Goal: Check status: Check status

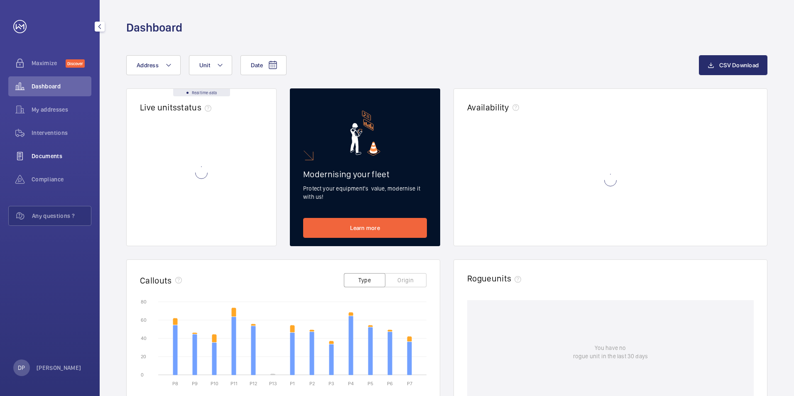
click at [46, 158] on span "Documents" at bounding box center [62, 156] width 60 height 8
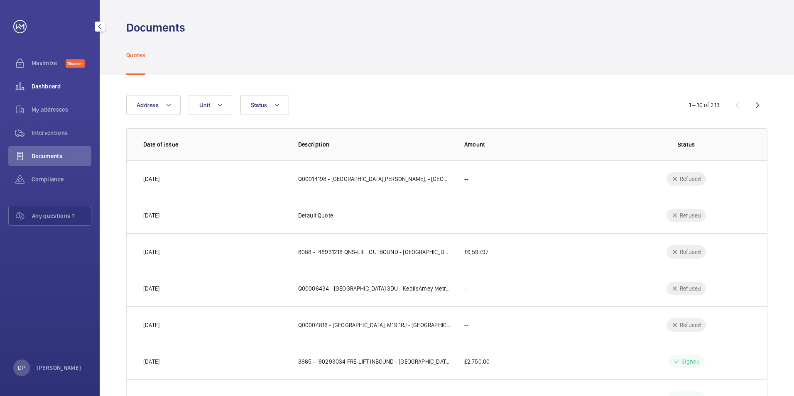
click at [51, 86] on span "Dashboard" at bounding box center [62, 86] width 60 height 8
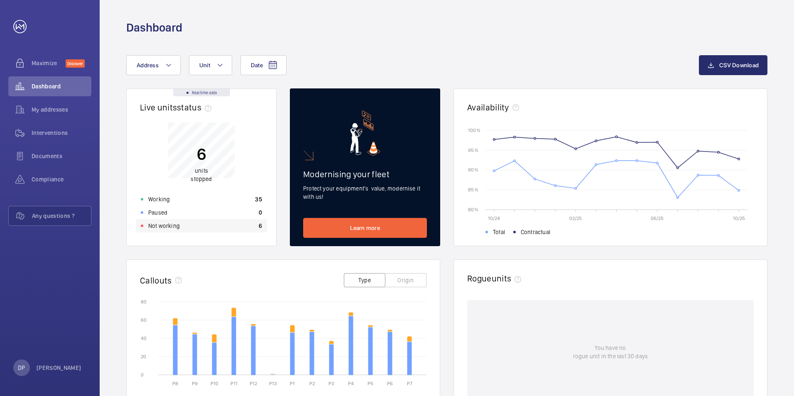
click at [171, 223] on p "Not working" at bounding box center [164, 226] width 32 height 8
